Goal: Information Seeking & Learning: Learn about a topic

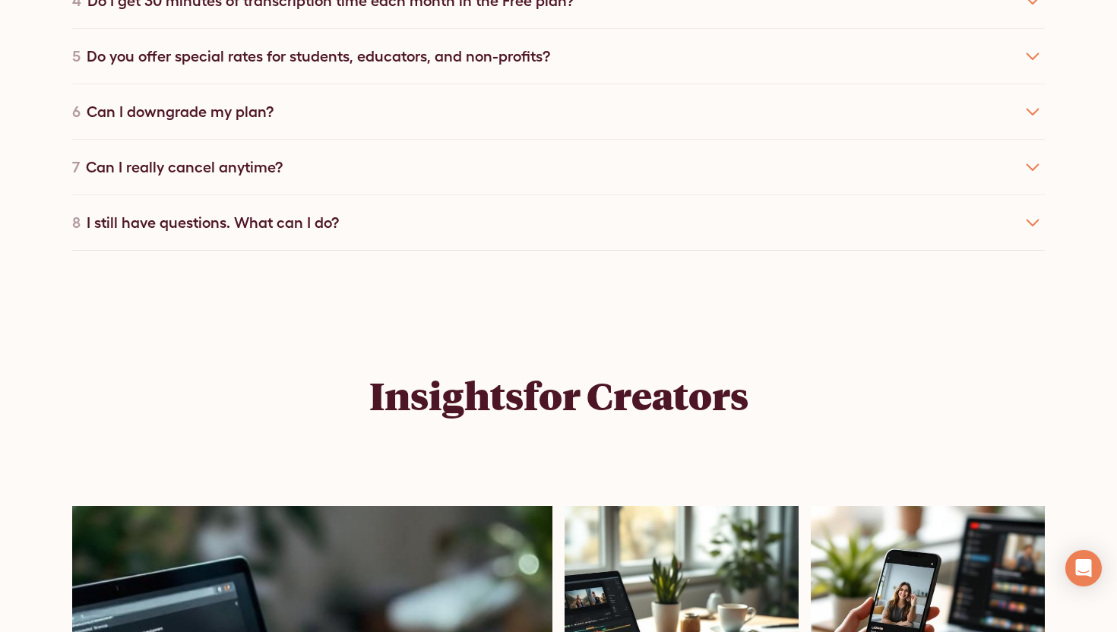
scroll to position [10001, 0]
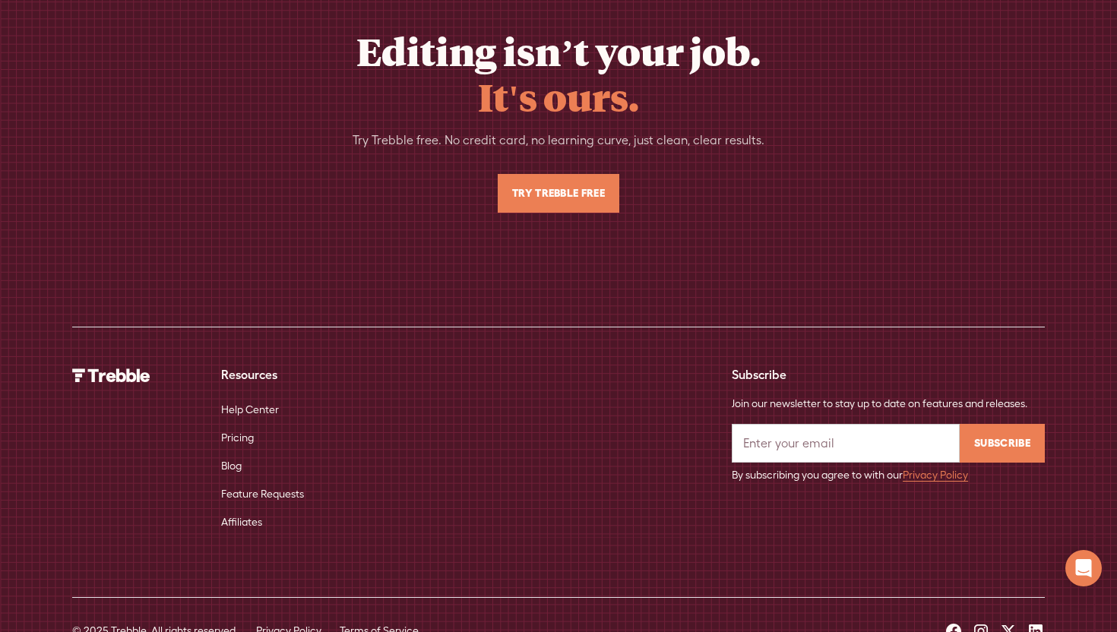
click at [1033, 623] on icon at bounding box center [1036, 632] width 18 height 18
click at [1037, 625] on icon at bounding box center [1036, 632] width 14 height 14
click at [1012, 623] on icon at bounding box center [1009, 632] width 18 height 18
click at [1040, 625] on icon at bounding box center [1036, 632] width 14 height 14
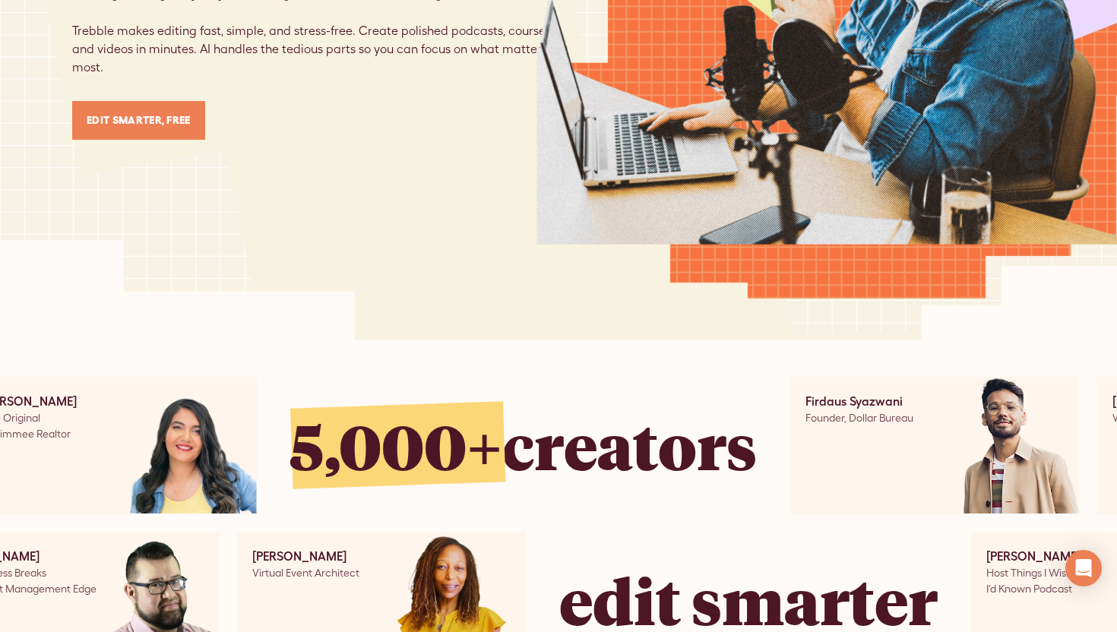
scroll to position [0, 0]
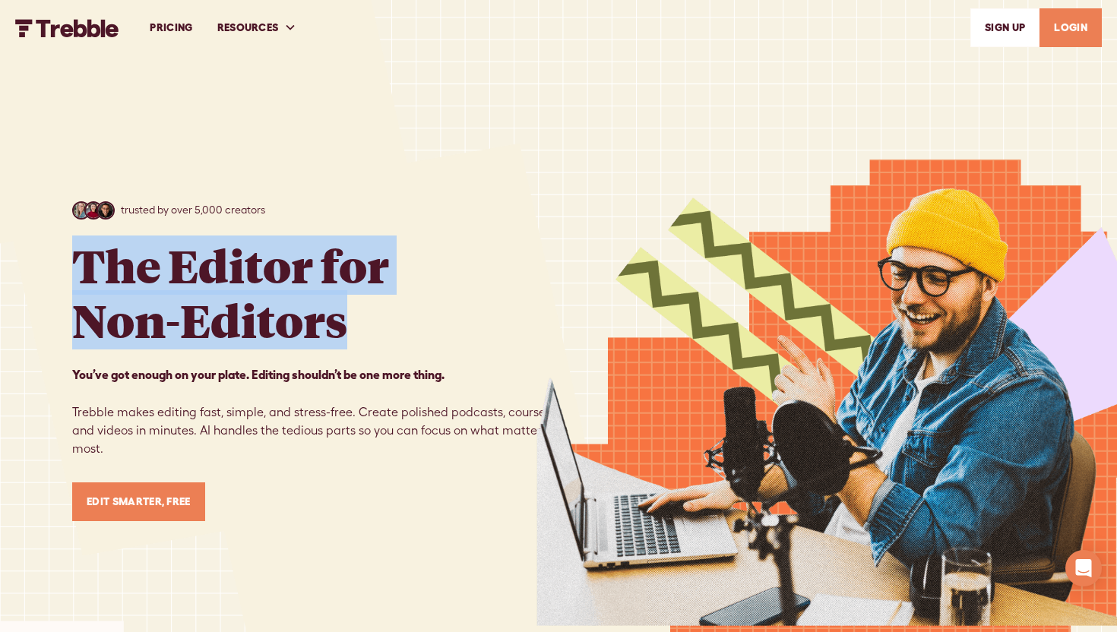
copy h1 "The Editor for Non-Editors"
drag, startPoint x: 49, startPoint y: 260, endPoint x: 348, endPoint y: 338, distance: 308.8
click at [349, 339] on div "trusted by over 5,000 creators The Editor for Non-Editors You’ve got enough on …" at bounding box center [558, 361] width 1117 height 722
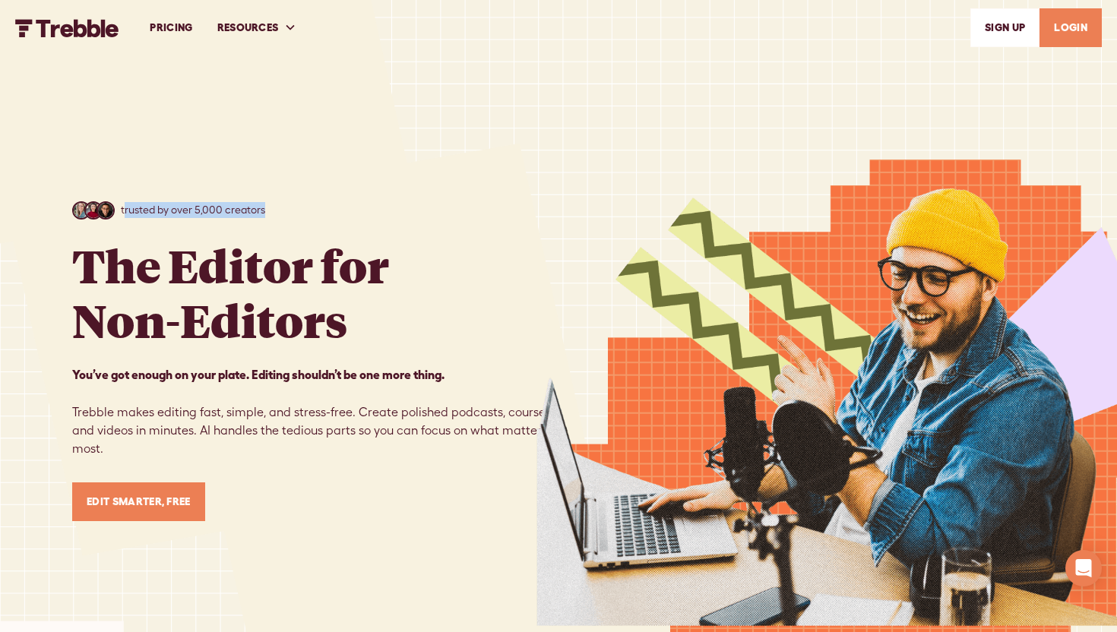
copy p "rusted by over 5,000 creators"
drag, startPoint x: 123, startPoint y: 211, endPoint x: 281, endPoint y: 212, distance: 158.1
click at [281, 212] on div "trusted by over 5,000 creators The Editor for Non-Editors You’ve got enough on …" at bounding box center [315, 361] width 486 height 320
click at [84, 380] on strong "You’ve got enough on your plate. Editing shouldn’t be one more thing. ‍" at bounding box center [258, 375] width 372 height 14
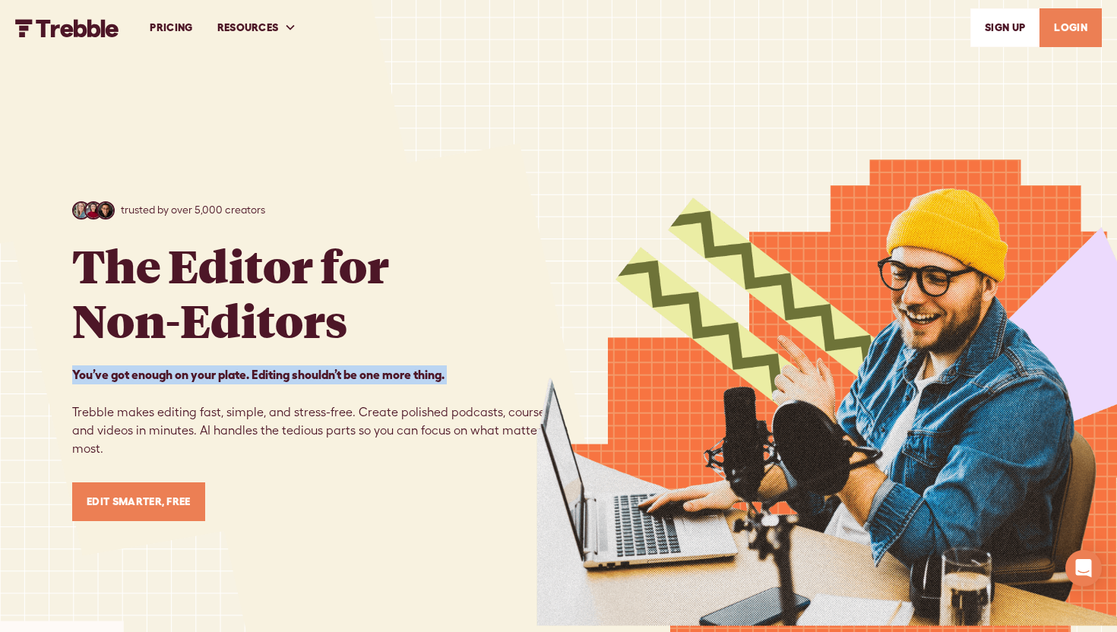
click at [84, 380] on strong "You’ve got enough on your plate. Editing shouldn’t be one more thing. ‍" at bounding box center [258, 375] width 372 height 14
copy strong "You’ve got enough on your plate. Editing shouldn’t be one more thing."
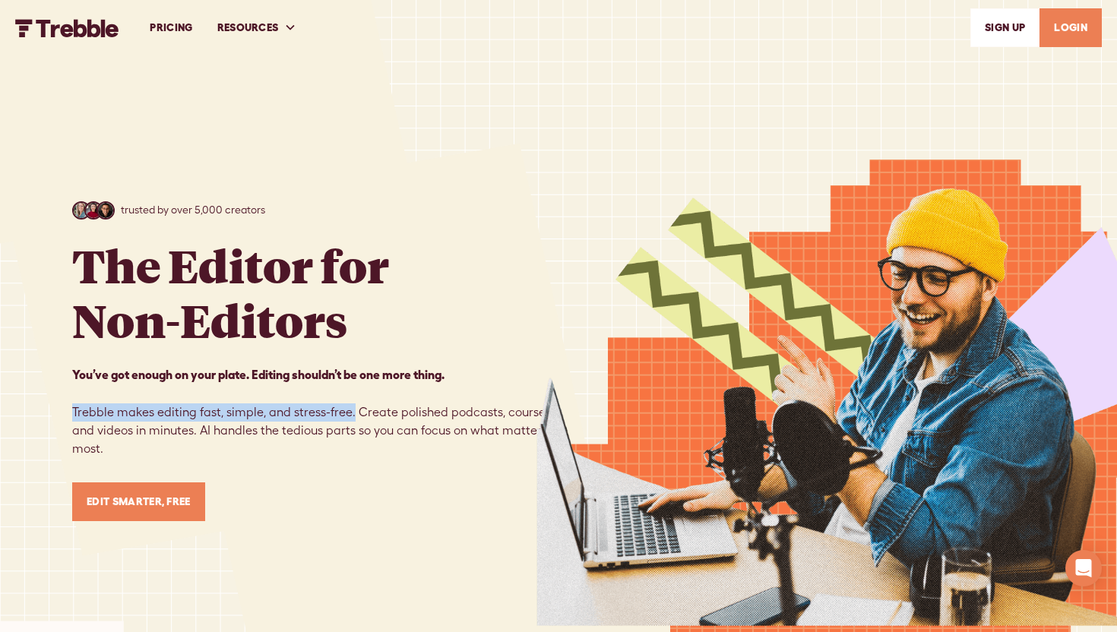
drag, startPoint x: 63, startPoint y: 417, endPoint x: 349, endPoint y: 410, distance: 285.9
click at [349, 410] on div "trusted by over 5,000 creators The Editor for Non-Editors You’ve got enough on …" at bounding box center [558, 361] width 1117 height 722
copy p "Trebble makes editing fast, simple, and stress-free."
click at [316, 409] on p "You’ve got enough on your plate. Editing shouldn’t be one more thing. ‍ ‍ Trebb…" at bounding box center [315, 412] width 486 height 93
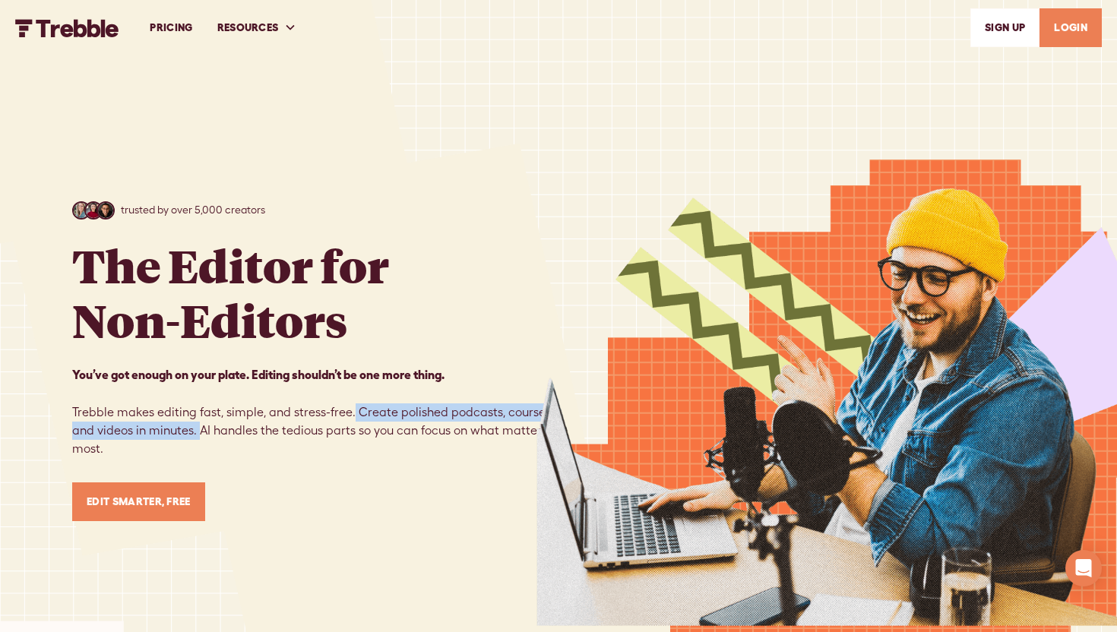
drag, startPoint x: 348, startPoint y: 411, endPoint x: 197, endPoint y: 434, distance: 153.0
click at [197, 434] on p "You’ve got enough on your plate. Editing shouldn’t be one more thing. ‍ ‍ Trebb…" at bounding box center [315, 412] width 486 height 93
copy p "Create polished podcasts, courses, and videos in minutes."
click at [343, 432] on p "You’ve got enough on your plate. Editing shouldn’t be one more thing. ‍ ‍ Trebb…" at bounding box center [315, 412] width 486 height 93
click at [192, 428] on p "You’ve got enough on your plate. Editing shouldn’t be one more thing. ‍ ‍ Trebb…" at bounding box center [315, 412] width 486 height 93
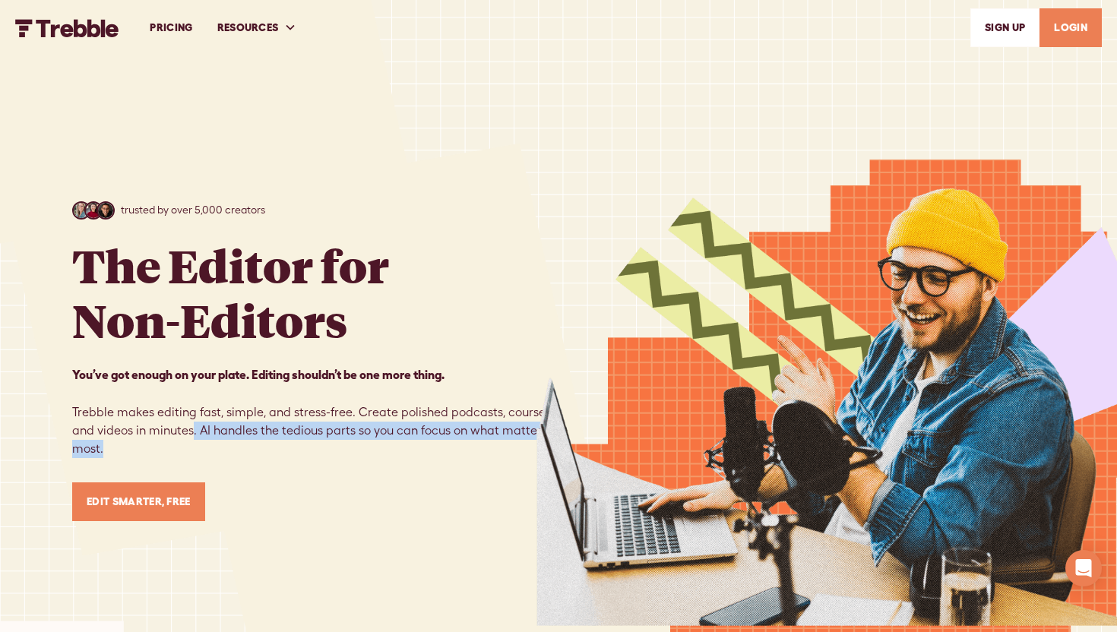
drag, startPoint x: 192, startPoint y: 428, endPoint x: 245, endPoint y: 462, distance: 62.6
click at [245, 462] on div "trusted by over 5,000 creators The Editor for Non-Editors You’ve got enough on …" at bounding box center [315, 361] width 486 height 320
copy p ". AI handles the tedious parts so you can focus on what matters most."
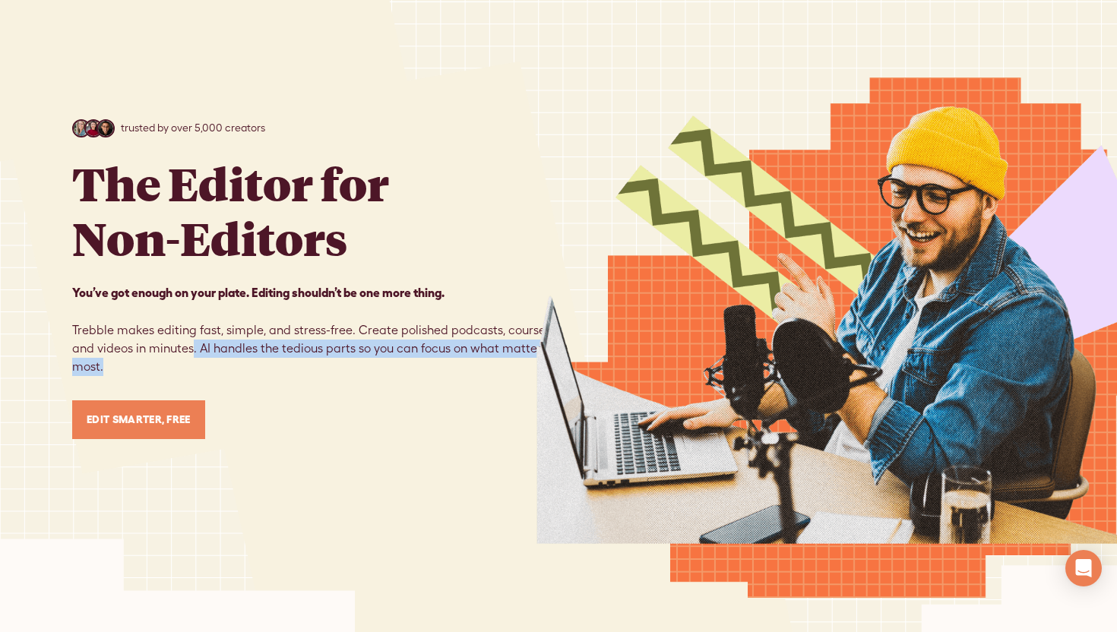
scroll to position [114, 0]
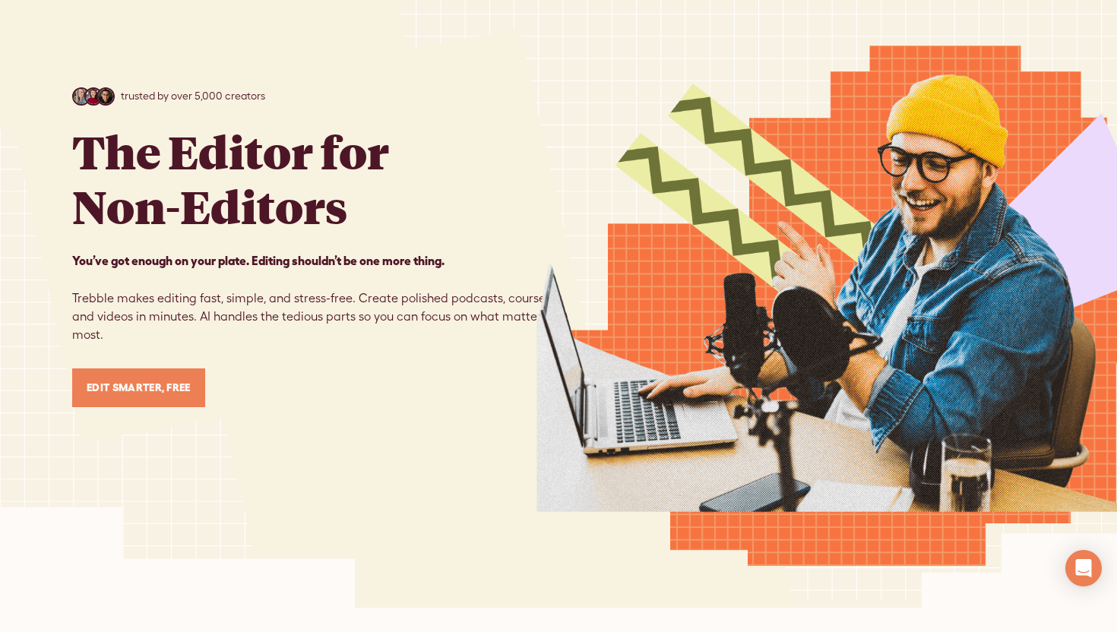
drag, startPoint x: 53, startPoint y: 398, endPoint x: 230, endPoint y: 393, distance: 176.4
click at [230, 393] on div "trusted by over 5,000 creators The Editor for Non-Editors You’ve got enough on …" at bounding box center [558, 247] width 1117 height 722
drag, startPoint x: 63, startPoint y: 386, endPoint x: 204, endPoint y: 390, distance: 140.7
click at [204, 391] on div "trusted by over 5,000 creators The Editor for Non-Editors You’ve got enough on …" at bounding box center [558, 247] width 1117 height 722
copy link "Edit Smarter, Free"
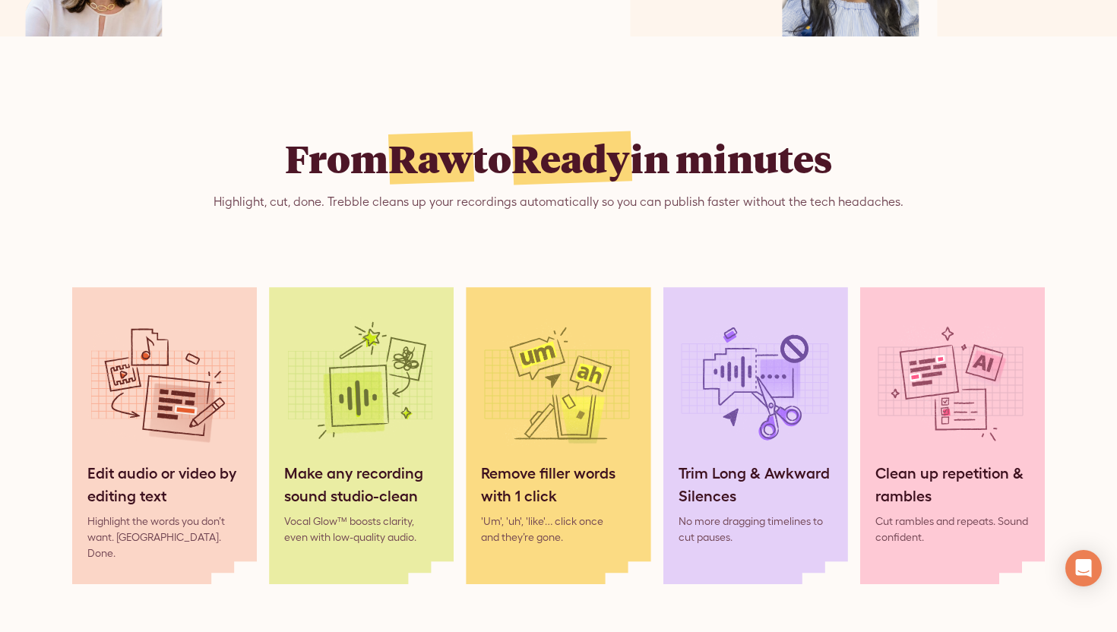
scroll to position [1168, 0]
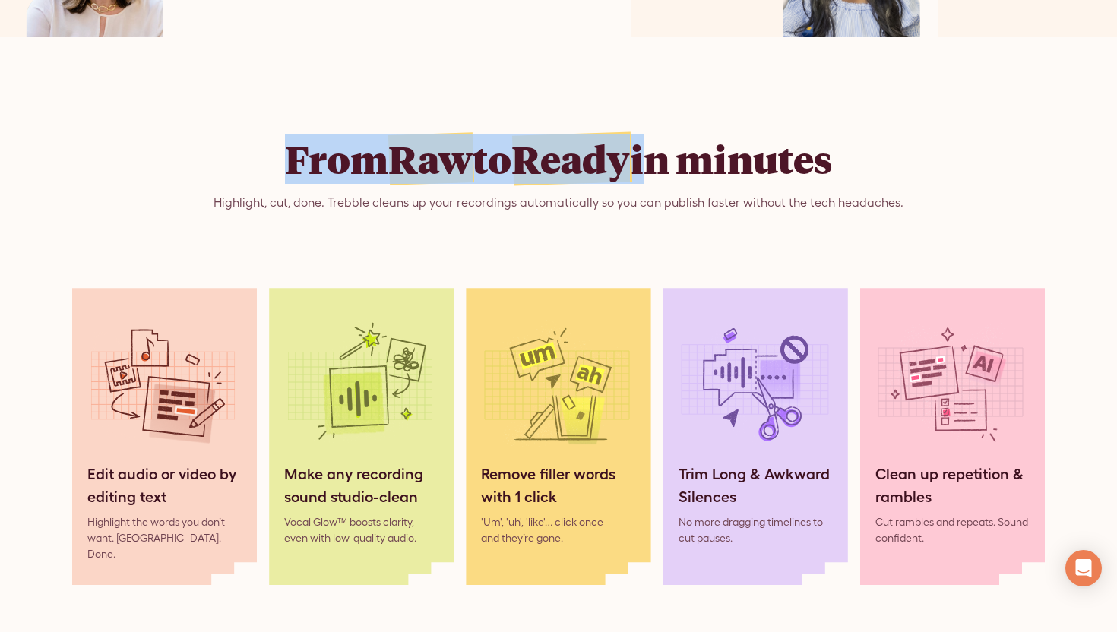
drag, startPoint x: 265, startPoint y: 174, endPoint x: 645, endPoint y: 173, distance: 380.0
click at [645, 173] on div "From Raw to Ready in minutes Highlight, cut, done. Trebble cleans up your recor…" at bounding box center [558, 174] width 973 height 76
copy h2 "From Raw to Ready"
click at [593, 174] on span "Ready" at bounding box center [571, 159] width 119 height 50
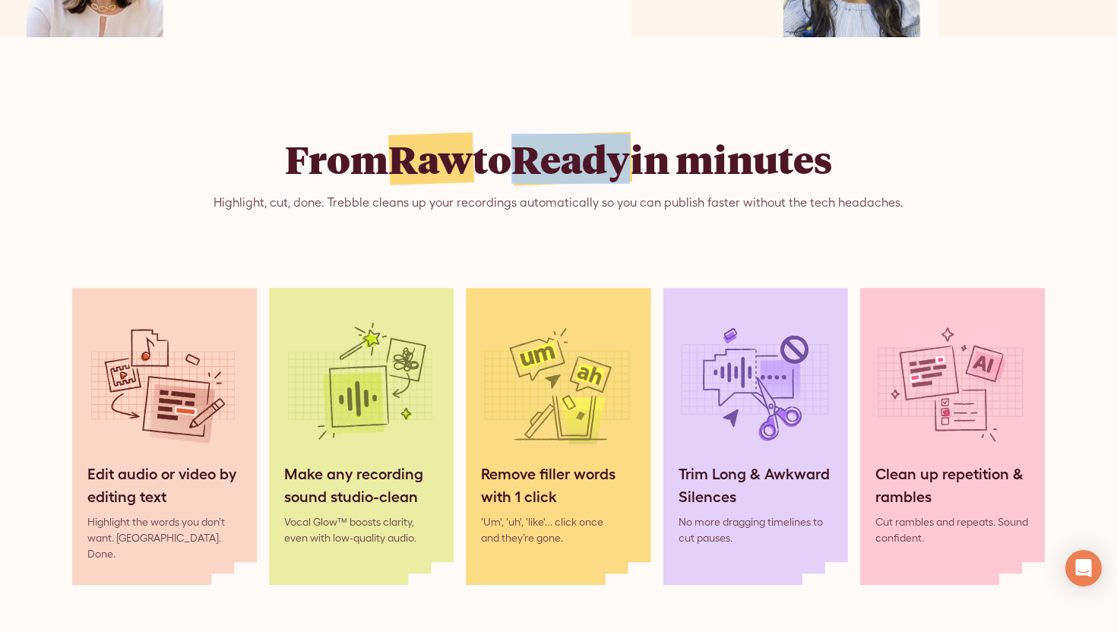
click at [593, 174] on span "Ready" at bounding box center [571, 159] width 119 height 50
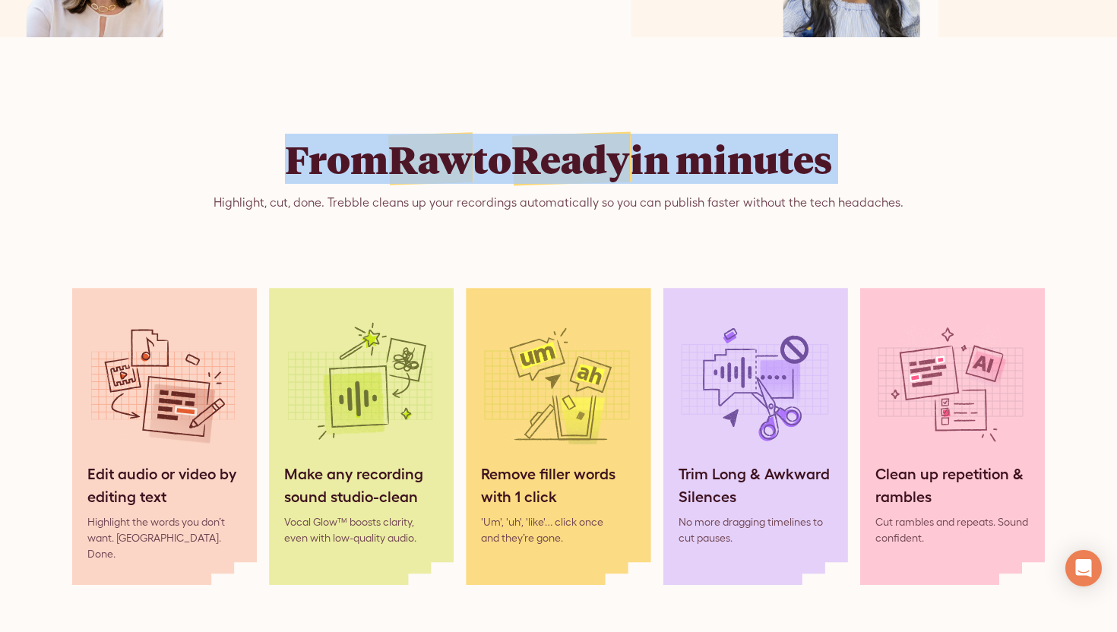
click at [593, 174] on span "Ready" at bounding box center [571, 159] width 119 height 50
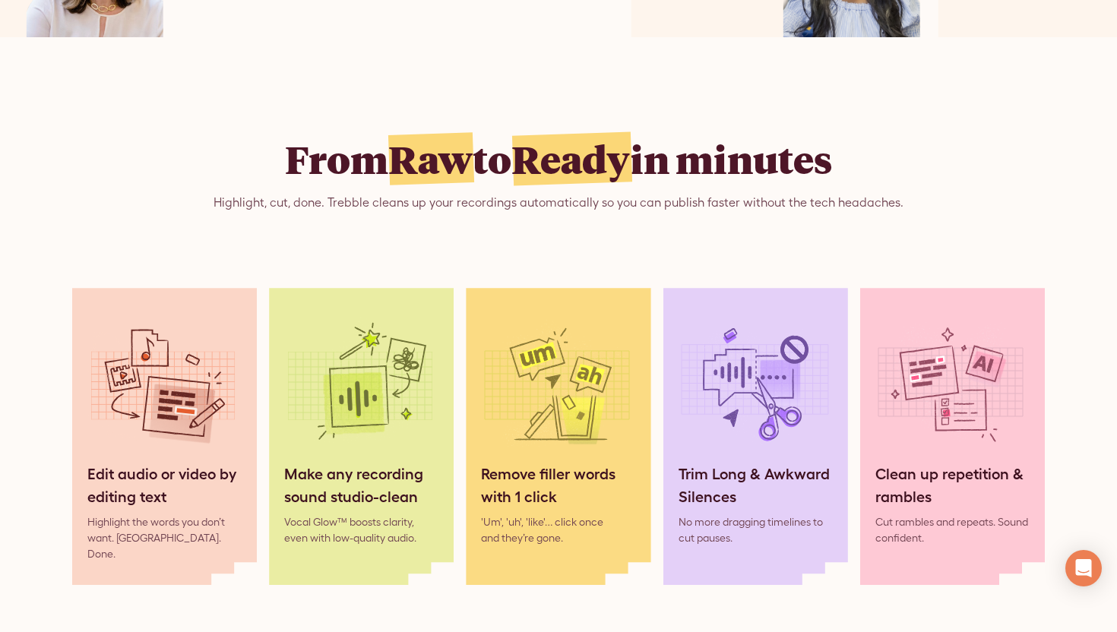
click at [274, 207] on div "Highlight, cut, done. Trebble cleans up your recordings automatically so you ca…" at bounding box center [559, 203] width 690 height 18
drag, startPoint x: 214, startPoint y: 208, endPoint x: 334, endPoint y: 207, distance: 120.9
click at [334, 207] on div "From Raw to Ready in minutes Highlight, cut, done. Trebble cleans up your recor…" at bounding box center [558, 174] width 973 height 76
copy div "Highlight, cut, done."
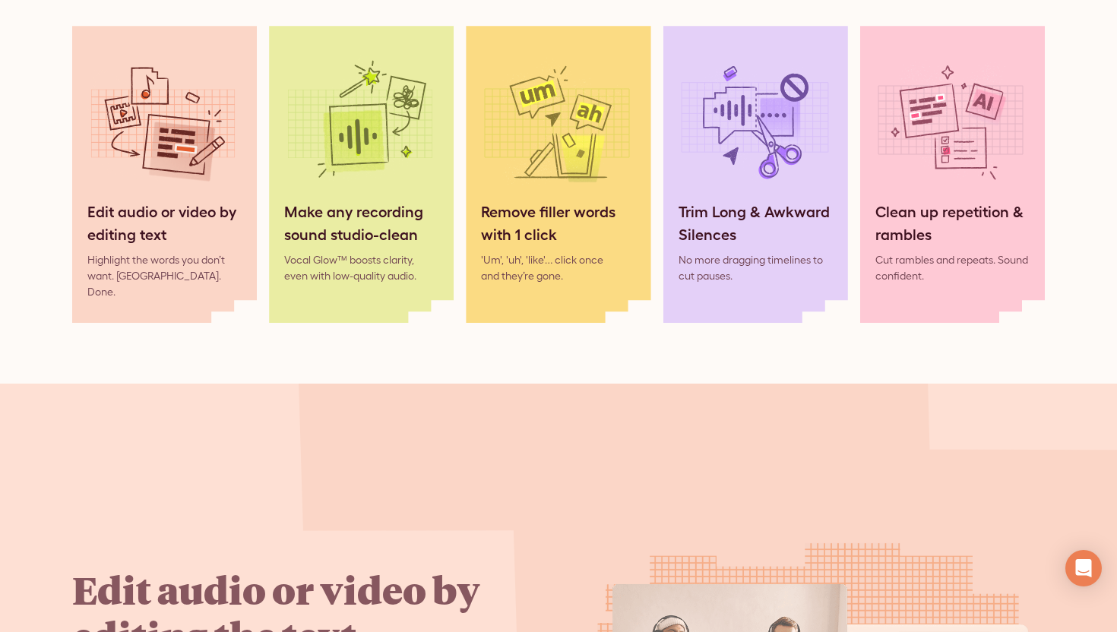
scroll to position [1455, 0]
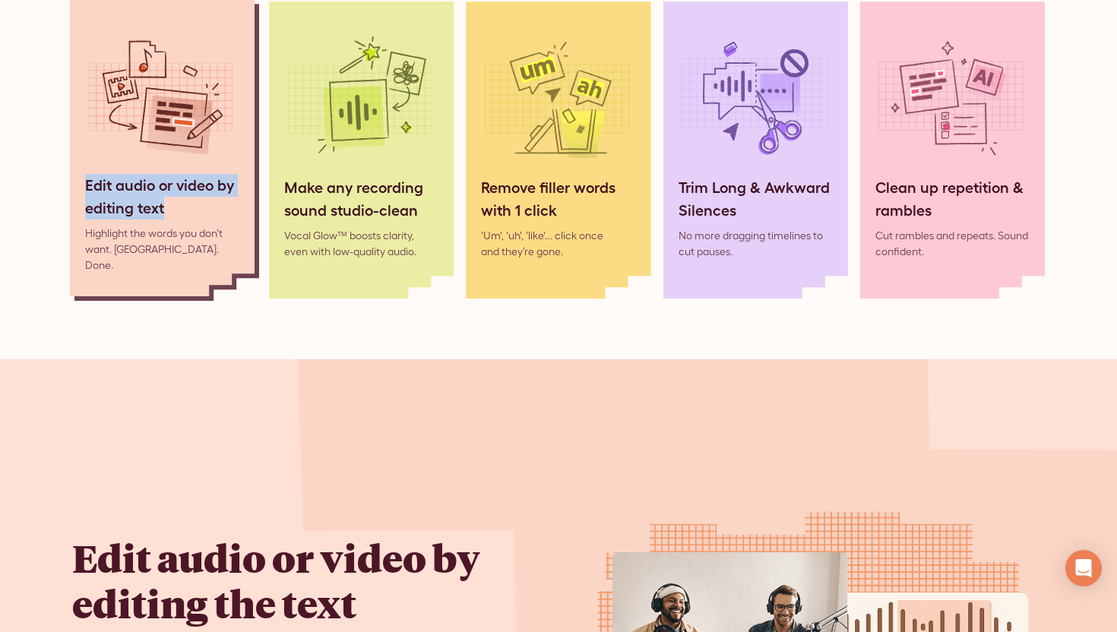
drag, startPoint x: 47, startPoint y: 178, endPoint x: 201, endPoint y: 214, distance: 158.6
click at [202, 215] on div "From Raw to Ready in minutes Highlight, cut, done. Trebble cleans up your recor…" at bounding box center [558, 74] width 1117 height 571
copy div "Edit audio or video by editing text"
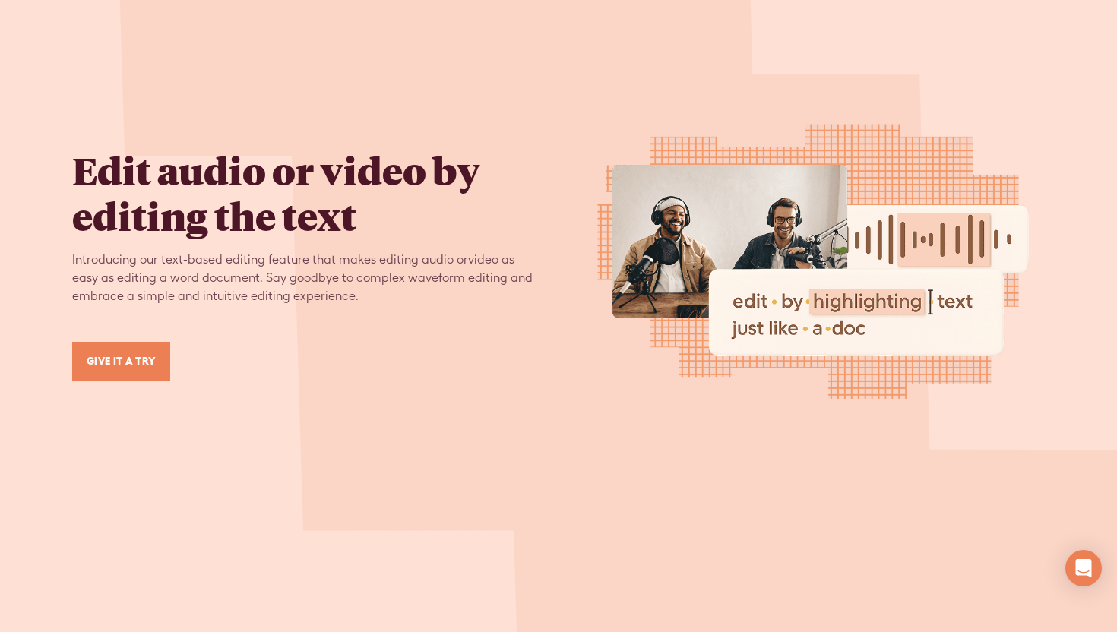
scroll to position [1861, 0]
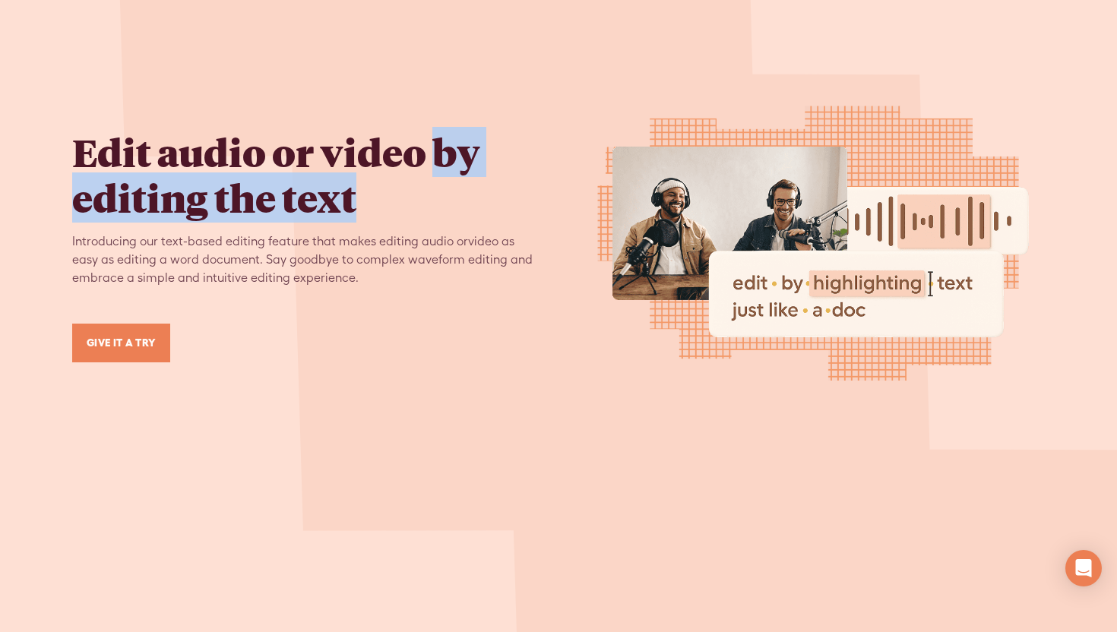
drag, startPoint x: 434, startPoint y: 132, endPoint x: 454, endPoint y: 192, distance: 62.5
click at [454, 192] on h2 "Edit audio or video by editing the text" at bounding box center [303, 174] width 462 height 91
